Goal: Information Seeking & Learning: Learn about a topic

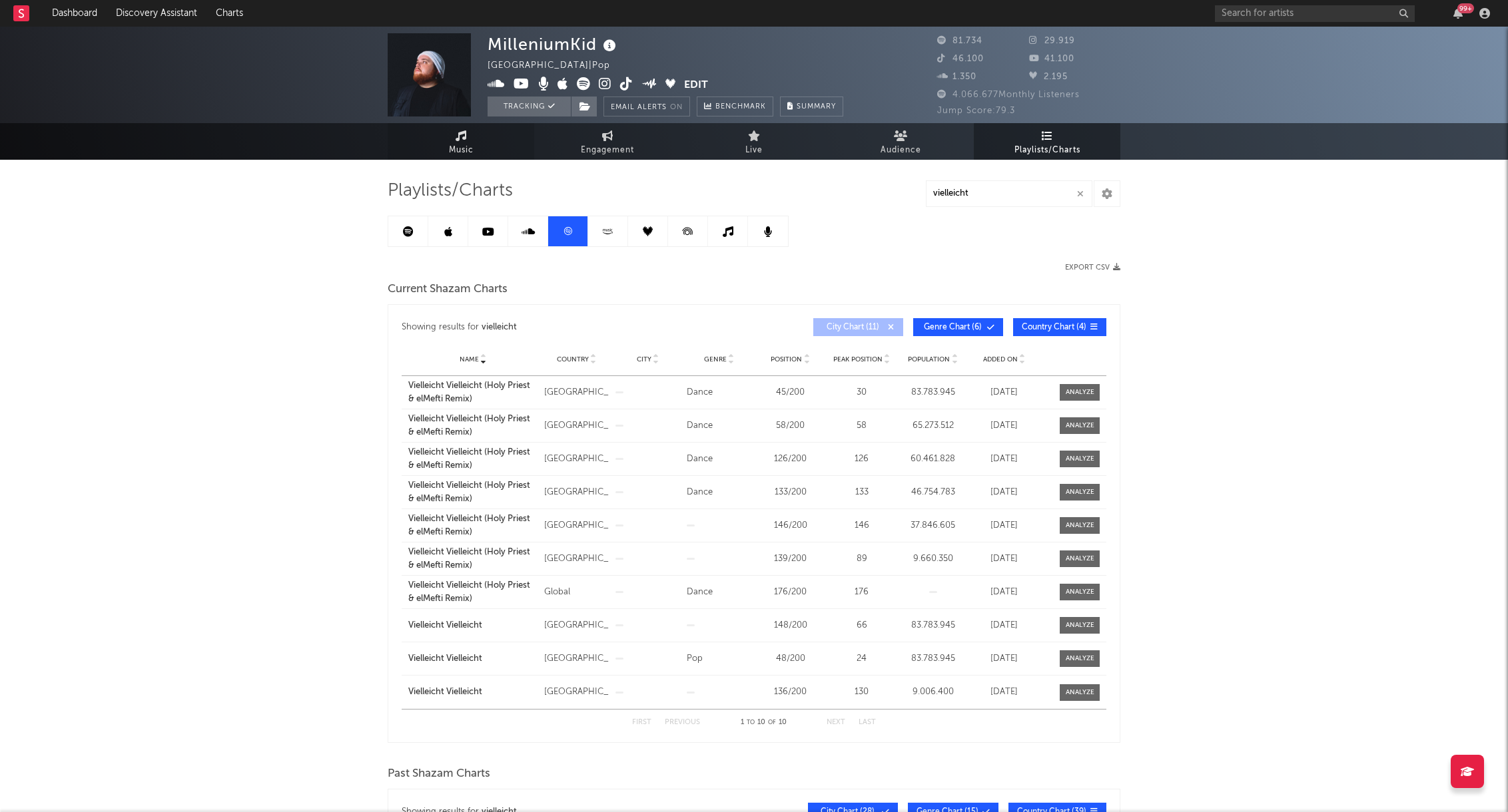
click at [466, 140] on link "Music" at bounding box center [461, 141] width 147 height 36
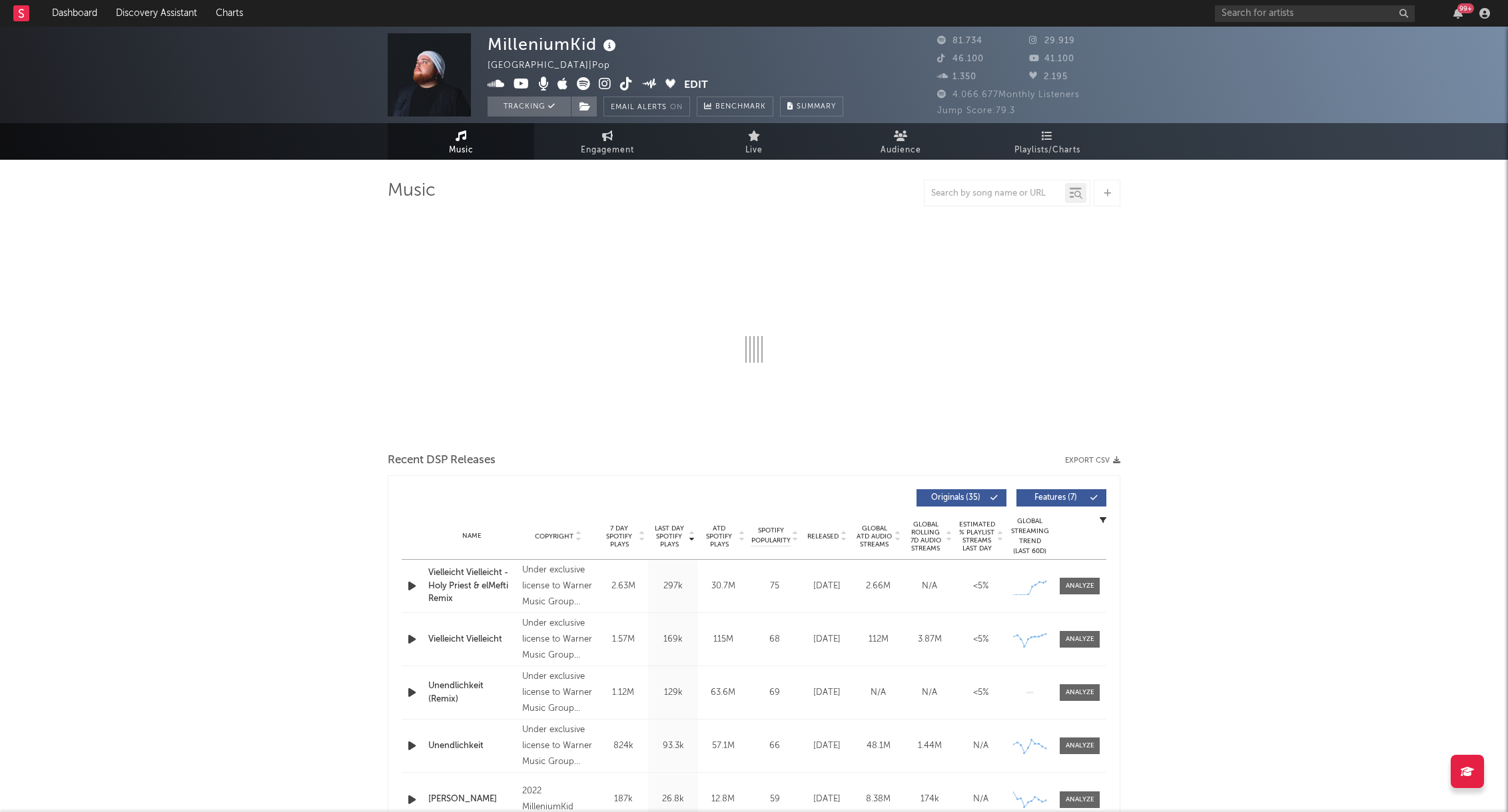
select select "6m"
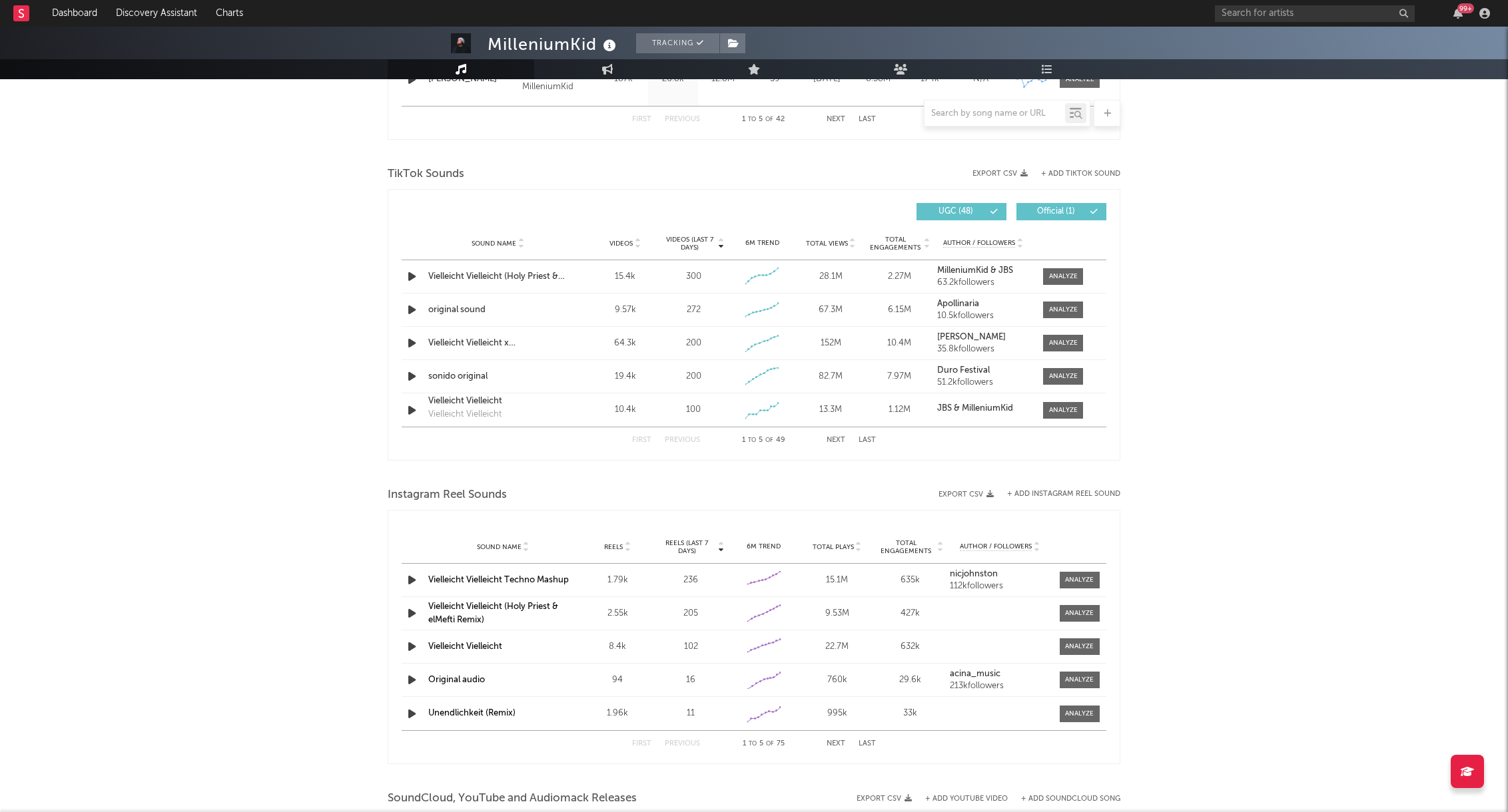
scroll to position [1182, 0]
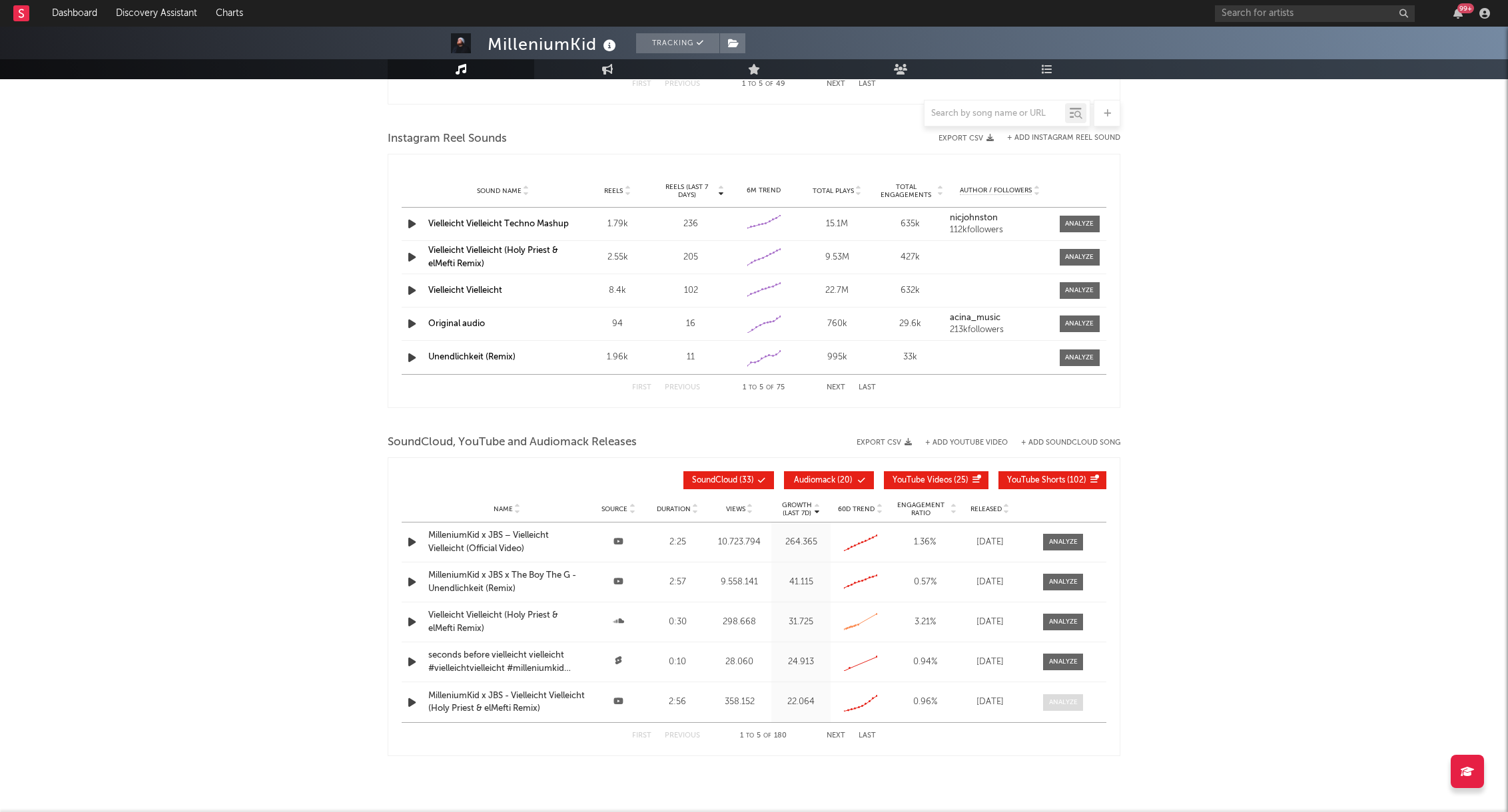
click at [1062, 703] on div at bounding box center [1063, 702] width 28 height 10
select select "All"
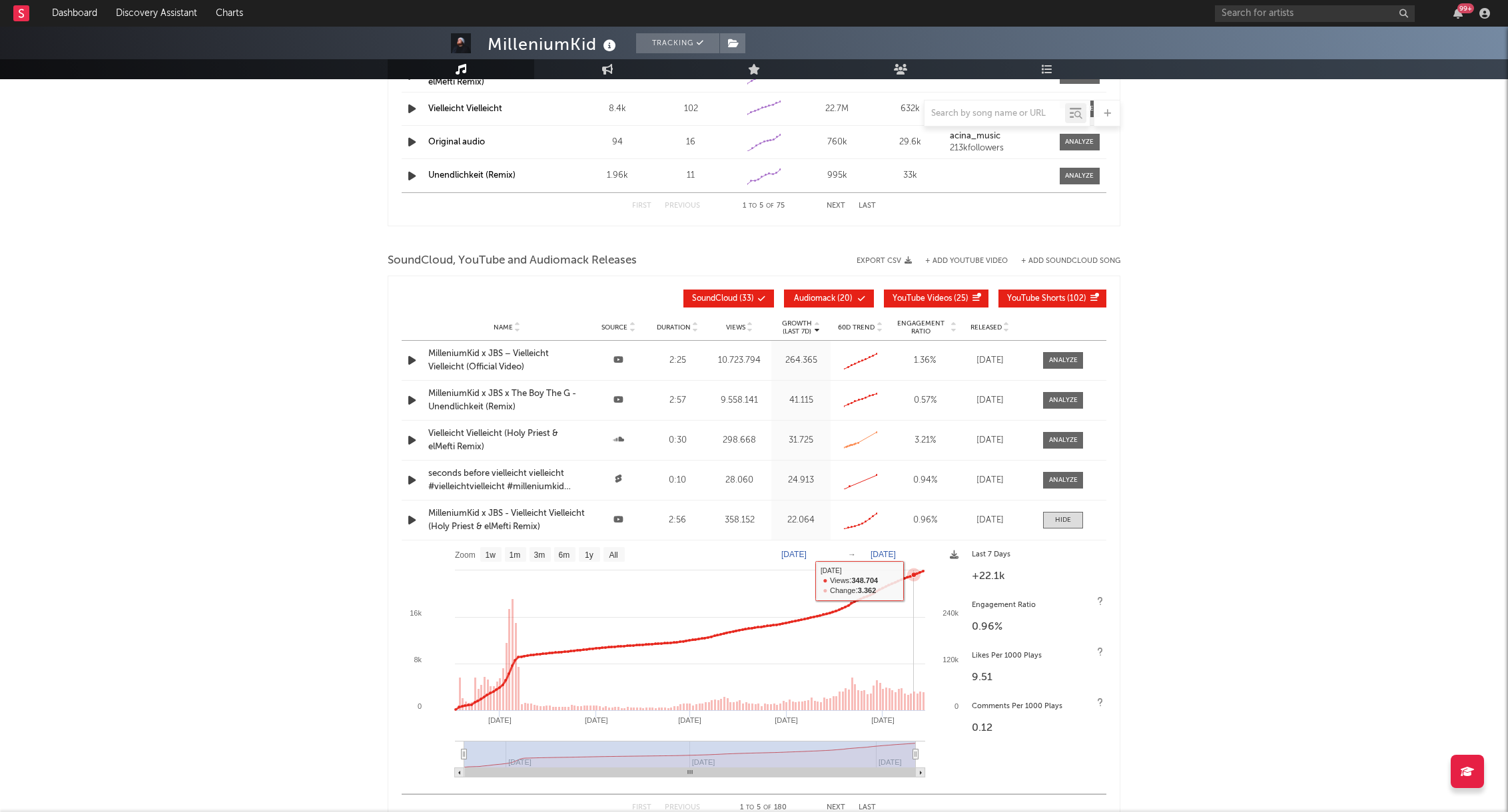
scroll to position [1395, 0]
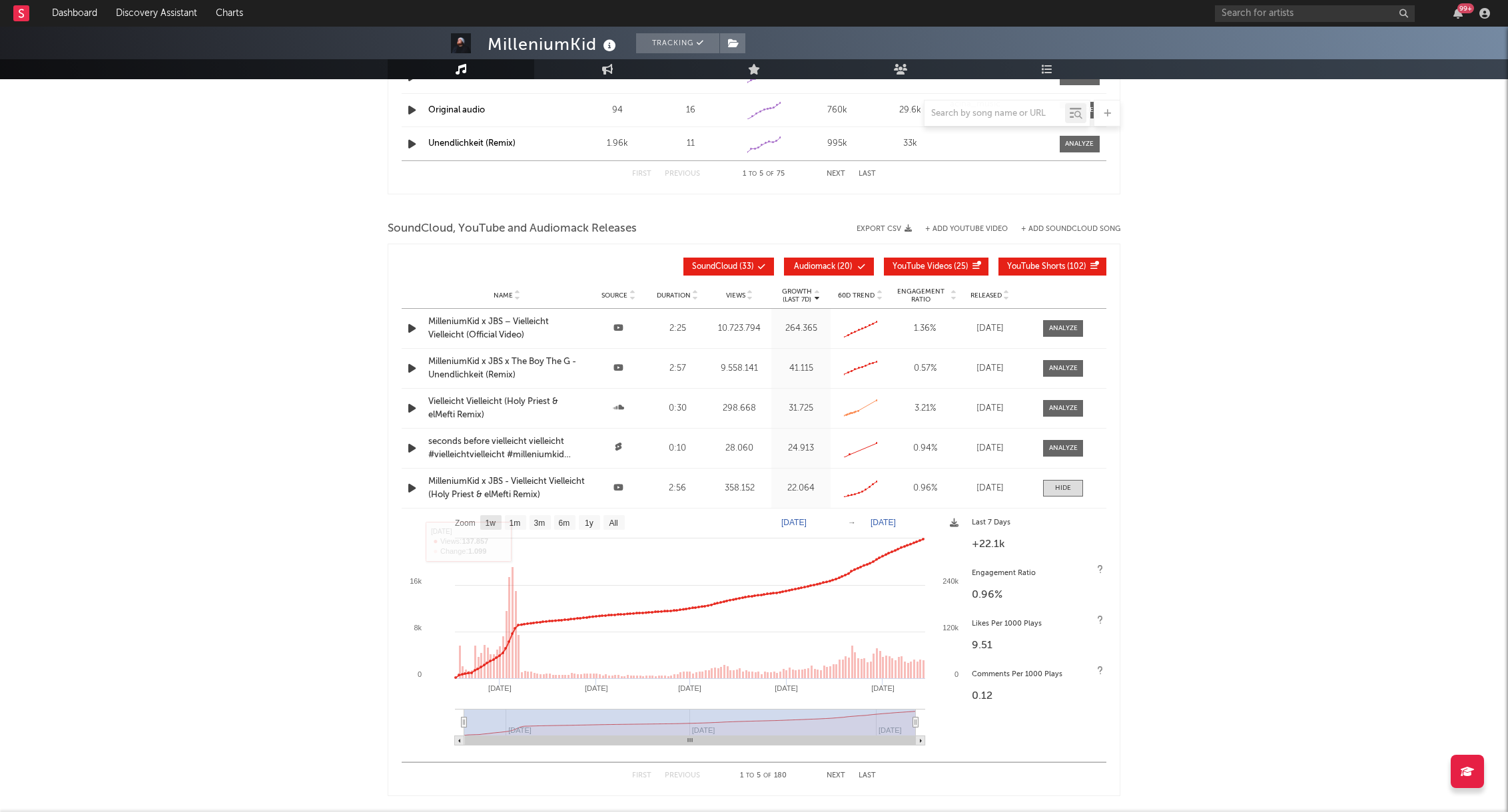
click at [487, 522] on text "1w" at bounding box center [491, 523] width 11 height 9
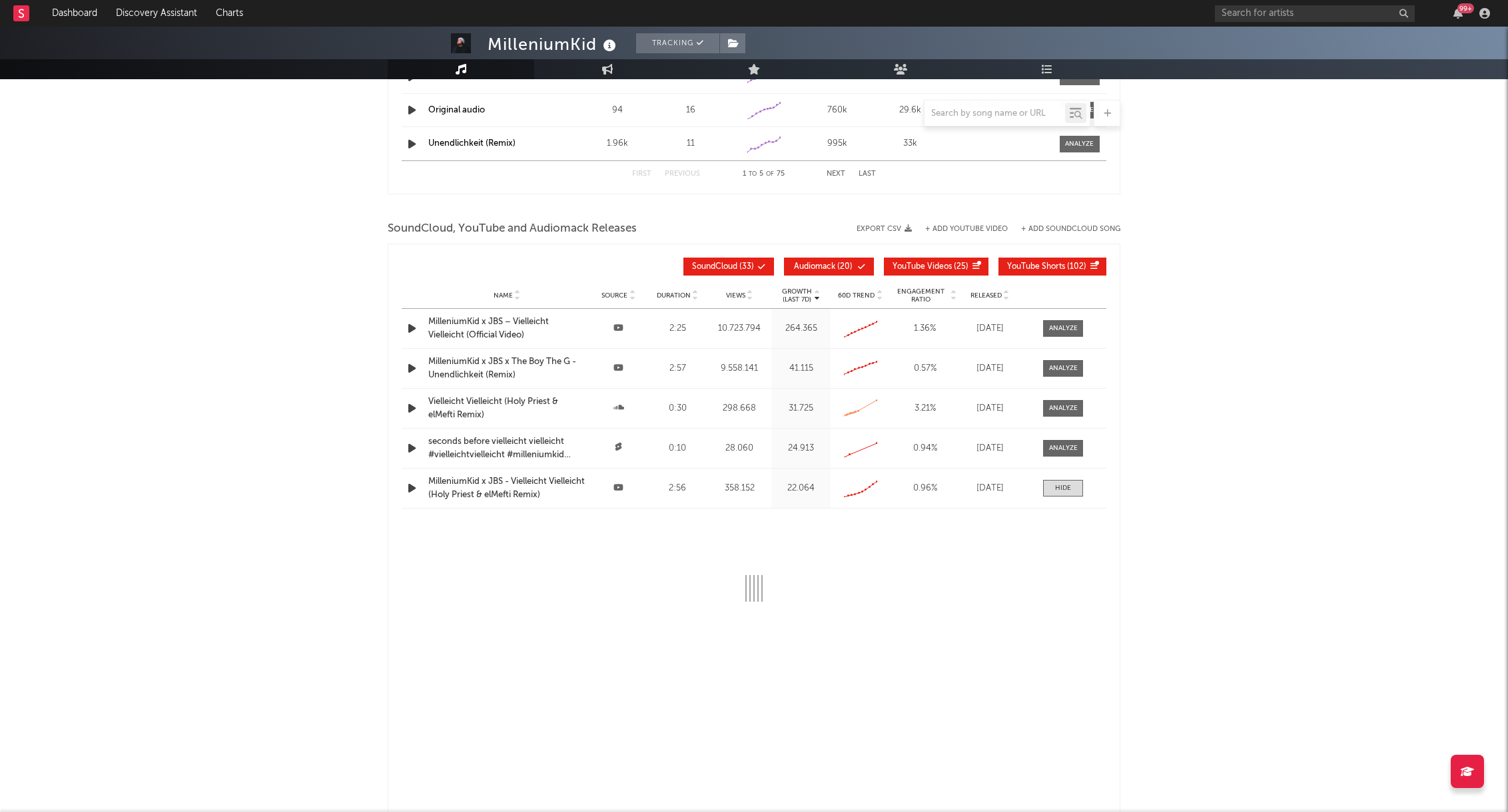
select select "1w"
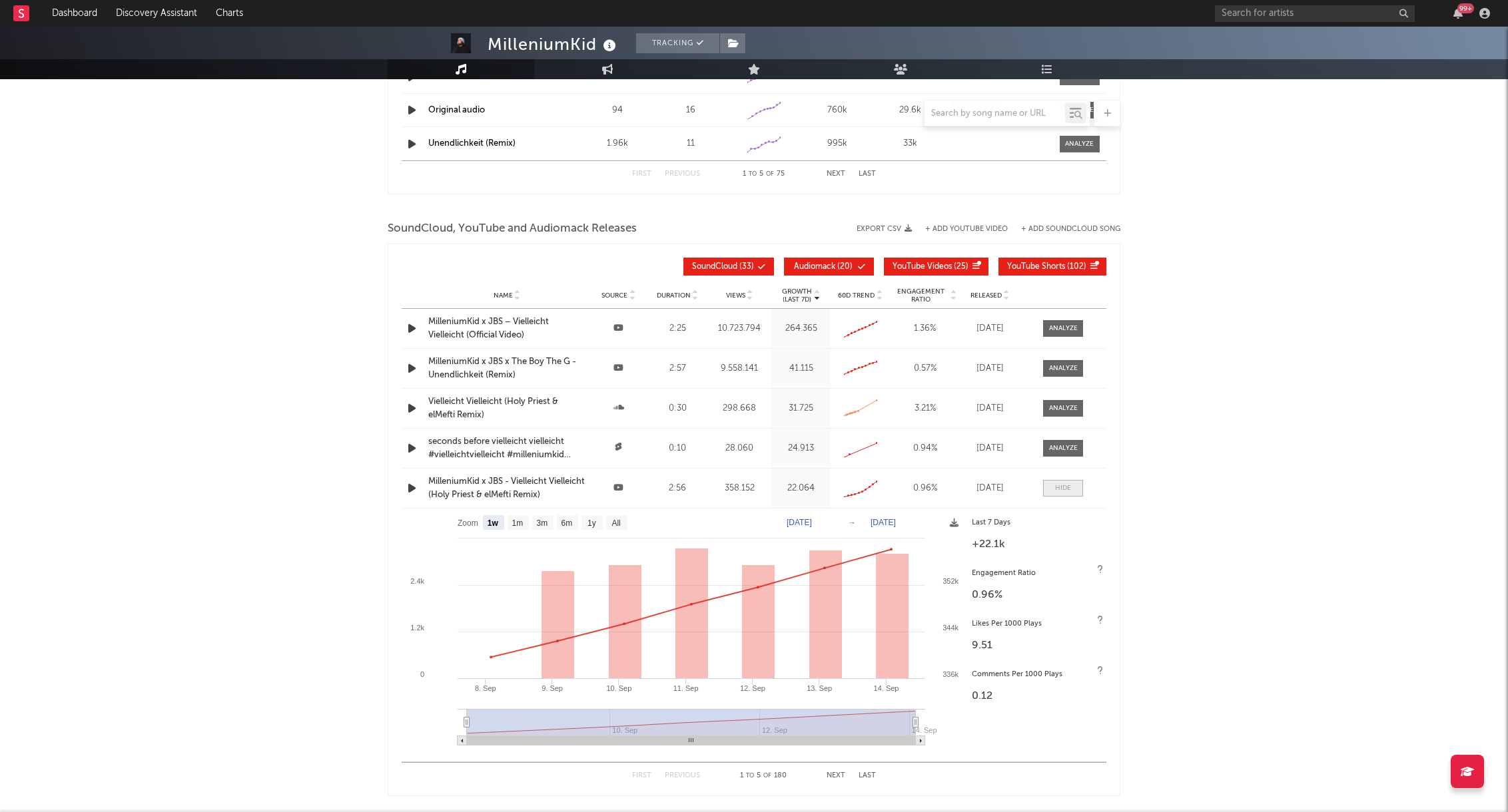
click at [1060, 485] on div at bounding box center [1063, 488] width 16 height 10
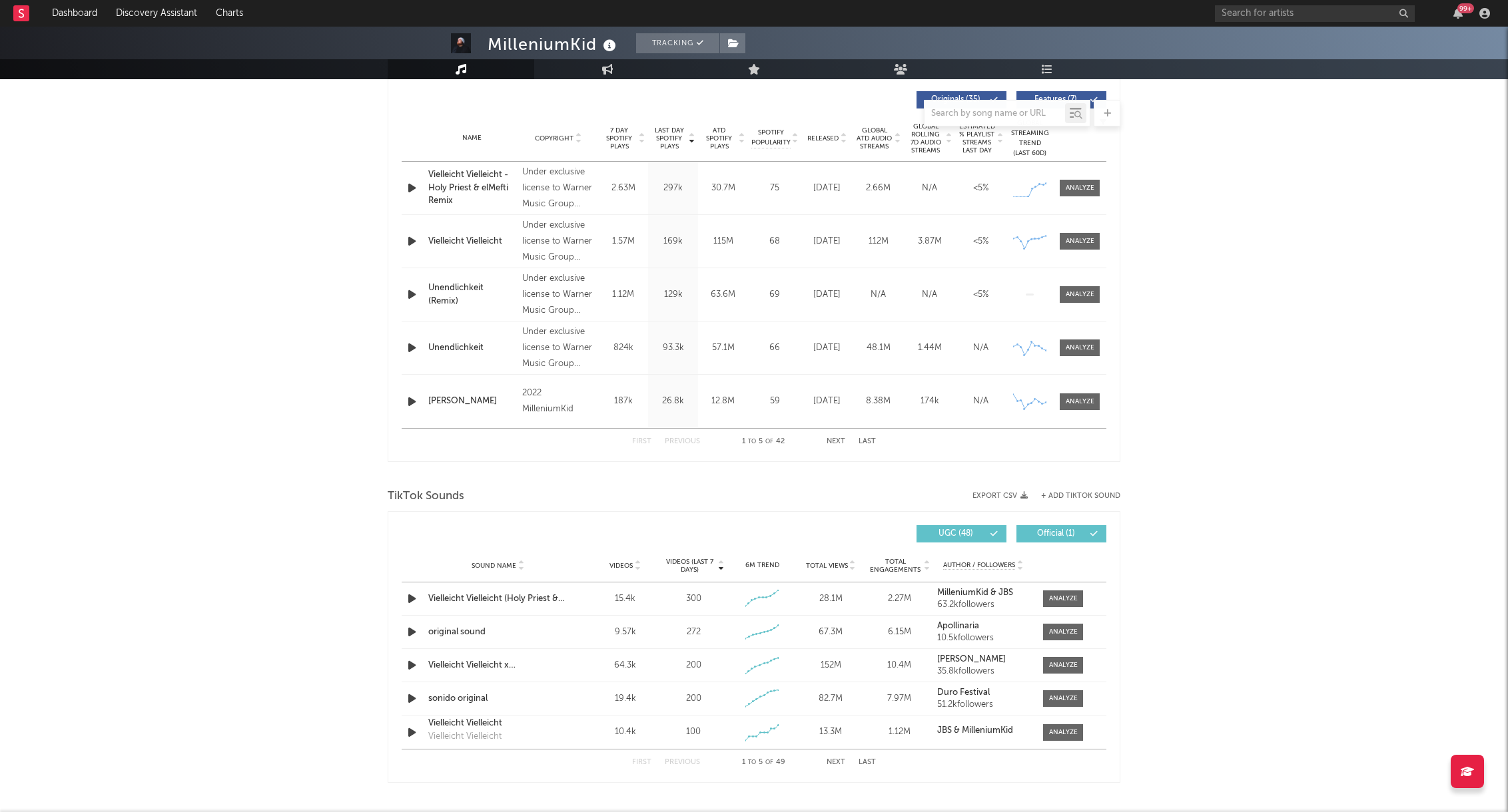
scroll to position [502, 0]
click at [628, 566] on span "Videos" at bounding box center [621, 567] width 24 height 8
